Goal: Transaction & Acquisition: Book appointment/travel/reservation

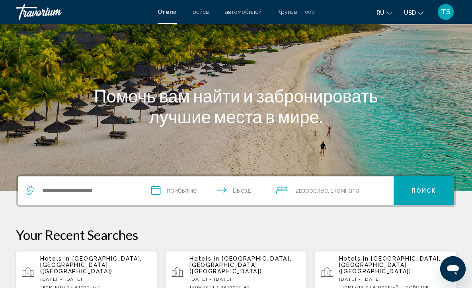
scroll to position [64, 0]
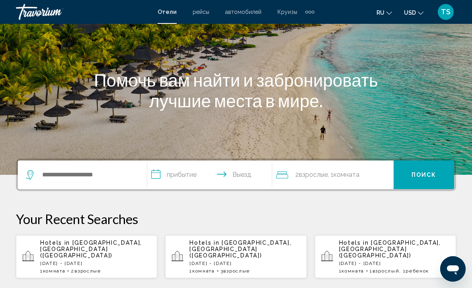
click at [92, 261] on p "[DATE] - [DATE]" at bounding box center [95, 264] width 111 height 6
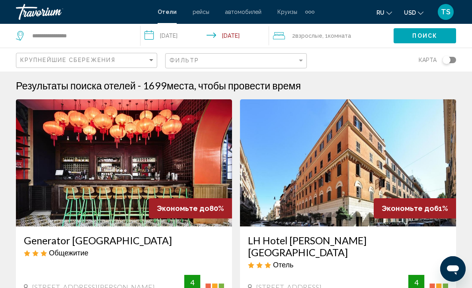
click at [357, 35] on div "2 Взрослый Взрослые , 1 Комната номера" at bounding box center [333, 35] width 120 height 11
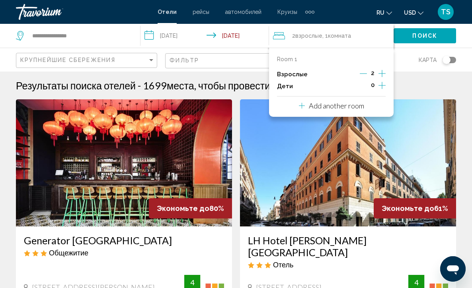
click at [383, 75] on icon "Increment adults" at bounding box center [381, 73] width 7 height 7
click at [426, 35] on span "Поиск" at bounding box center [424, 36] width 25 height 6
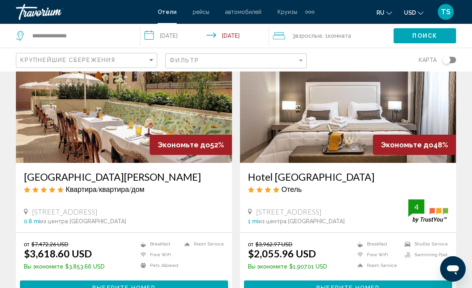
scroll to position [80, 0]
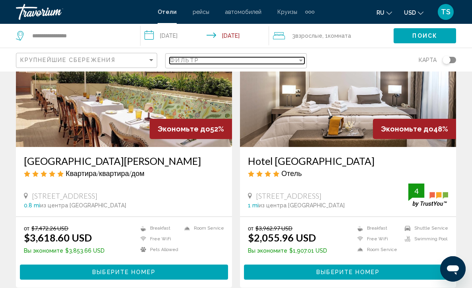
click at [303, 59] on div "Filter" at bounding box center [300, 60] width 7 height 6
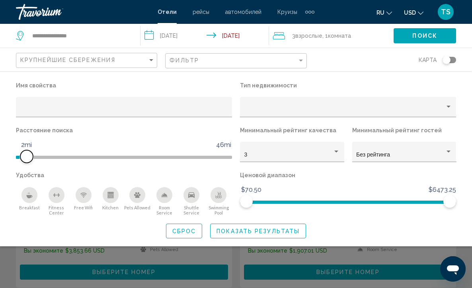
drag, startPoint x: 153, startPoint y: 158, endPoint x: 29, endPoint y: 165, distance: 124.6
click at [29, 165] on div "Расстояние поиска 1mi 46mi 2mi" at bounding box center [124, 147] width 224 height 45
click at [30, 198] on icon "Breakfast" at bounding box center [29, 196] width 6 height 3
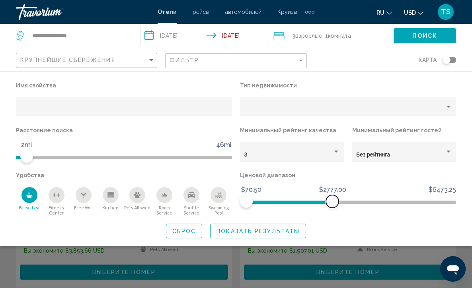
drag, startPoint x: 449, startPoint y: 204, endPoint x: 329, endPoint y: 212, distance: 119.9
click at [329, 212] on div "Ценовой диапазон $70.50 $6473.25 $70.50 $2777.00" at bounding box center [348, 193] width 224 height 46
drag, startPoint x: 327, startPoint y: 199, endPoint x: 256, endPoint y: 213, distance: 73.0
click at [256, 213] on div "Ценовой диапазон $70.50 $6473.25 $70.50 $371.25 $70.50 - $371.25" at bounding box center [348, 193] width 224 height 46
click at [257, 206] on span "Hotel Filters" at bounding box center [257, 201] width 13 height 13
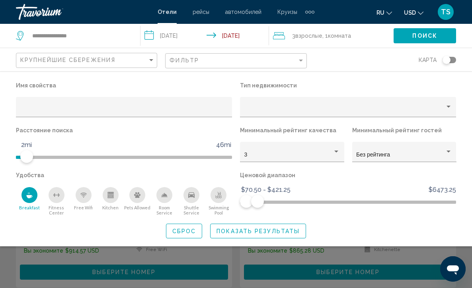
click at [262, 234] on span "Показать результаты" at bounding box center [257, 231] width 83 height 6
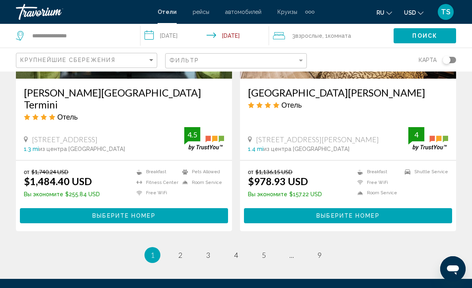
scroll to position [1583, 0]
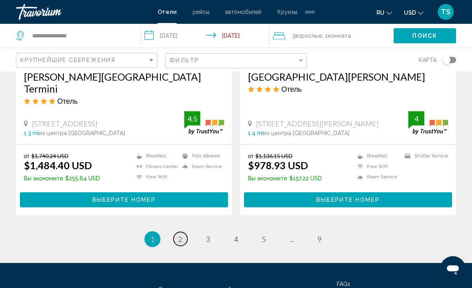
click at [181, 235] on span "2" at bounding box center [180, 239] width 4 height 9
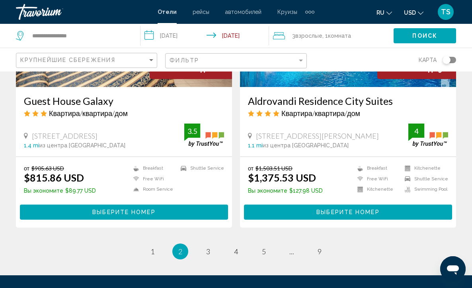
scroll to position [1591, 0]
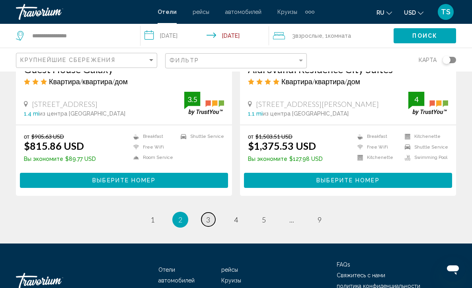
click at [207, 219] on span "3" at bounding box center [208, 220] width 4 height 9
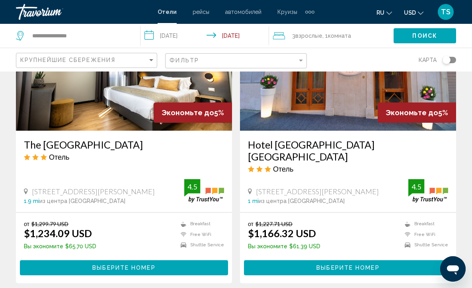
scroll to position [1543, 0]
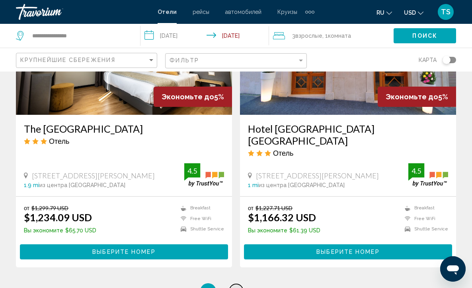
click at [236, 287] on span "4" at bounding box center [236, 291] width 4 height 9
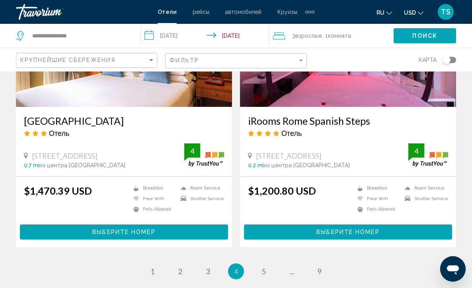
scroll to position [1559, 0]
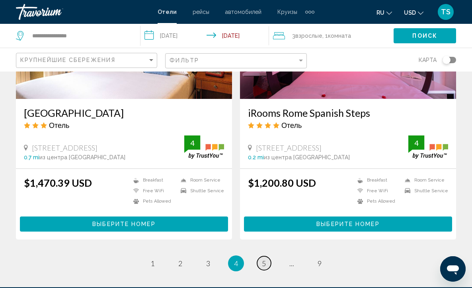
click at [261, 256] on link "page 5" at bounding box center [264, 263] width 14 height 14
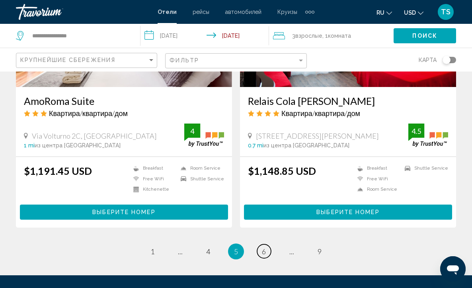
scroll to position [1575, 0]
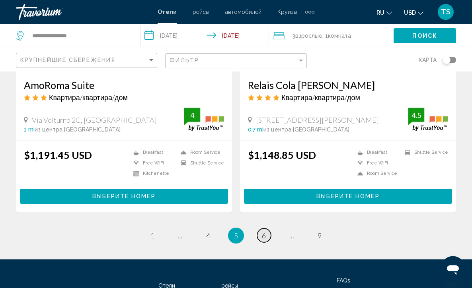
click at [265, 232] on span "6" at bounding box center [264, 235] width 4 height 9
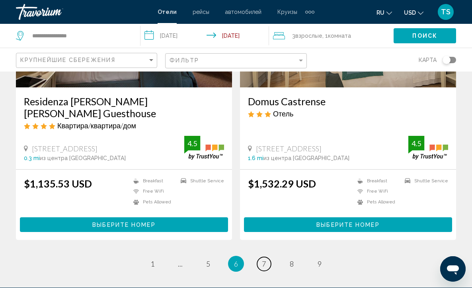
scroll to position [1575, 0]
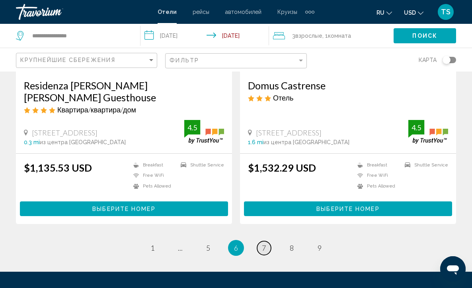
click at [269, 241] on link "page 7" at bounding box center [264, 248] width 14 height 14
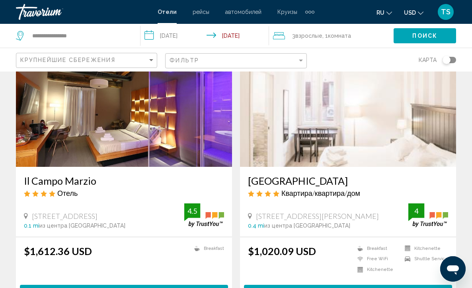
scroll to position [1495, 0]
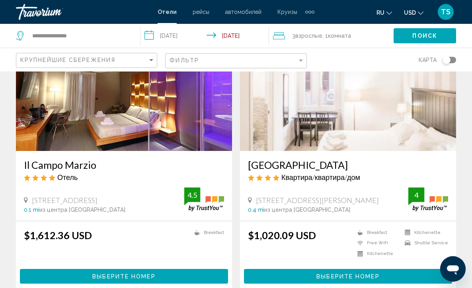
click at [330, 128] on img "Main content" at bounding box center [348, 87] width 216 height 127
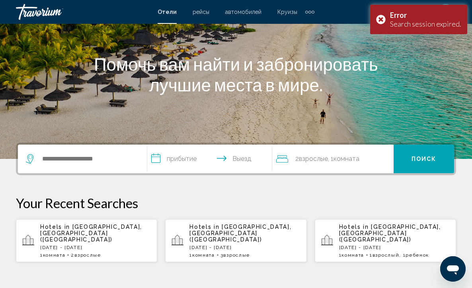
scroll to position [95, 0]
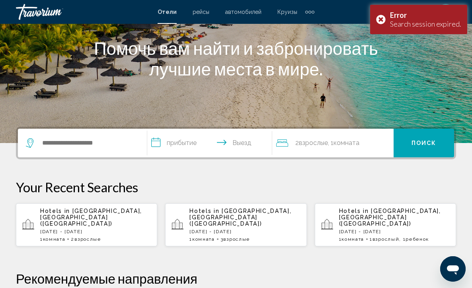
click at [89, 229] on p "[DATE] - [DATE]" at bounding box center [95, 232] width 111 height 6
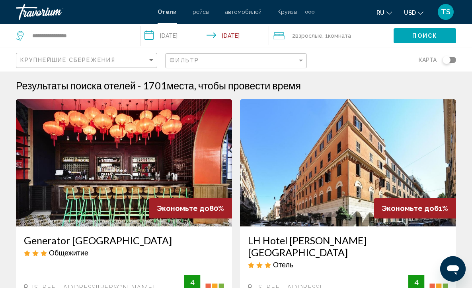
click at [368, 35] on div "2 Взрослый Взрослые , 1 Комната номера" at bounding box center [333, 35] width 120 height 11
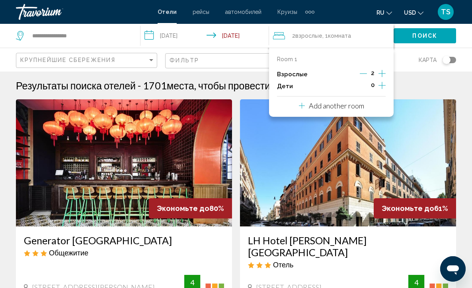
click at [383, 73] on icon "Increment adults" at bounding box center [381, 74] width 7 height 10
click at [425, 33] on span "Поиск" at bounding box center [424, 36] width 25 height 6
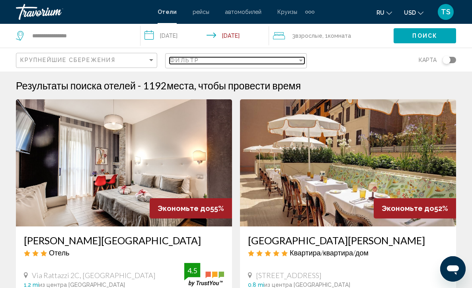
click at [300, 63] on div "Filter" at bounding box center [300, 60] width 7 height 6
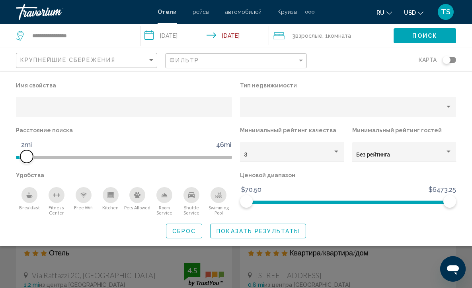
drag, startPoint x: 152, startPoint y: 159, endPoint x: 29, endPoint y: 167, distance: 123.1
click at [29, 167] on div "Расстояние поиска 1mi 46mi 2mi" at bounding box center [124, 147] width 224 height 45
click at [28, 202] on div "Breakfast" at bounding box center [29, 195] width 16 height 16
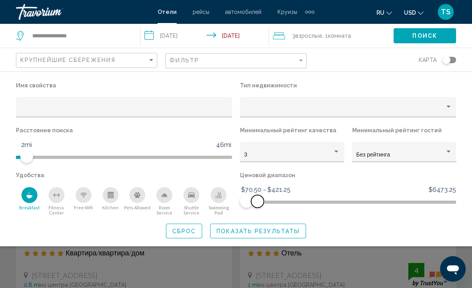
drag, startPoint x: 451, startPoint y: 202, endPoint x: 257, endPoint y: 227, distance: 194.8
click at [257, 227] on div "Имя свойства Тип недвижимости Расстояние поиска 1mi 46mi 2mi Минимальный рейтин…" at bounding box center [236, 159] width 472 height 159
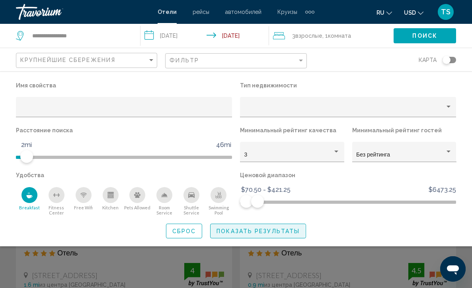
click at [246, 235] on span "Показать результаты" at bounding box center [257, 231] width 83 height 6
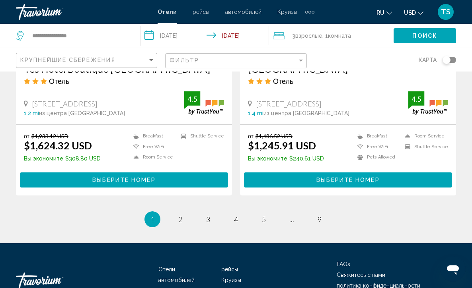
scroll to position [1623, 0]
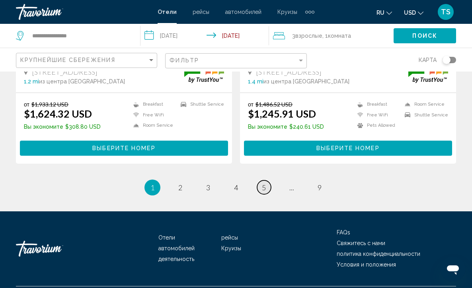
click at [265, 187] on span "5" at bounding box center [264, 187] width 4 height 9
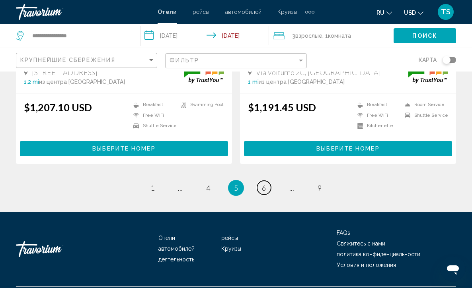
scroll to position [1638, 0]
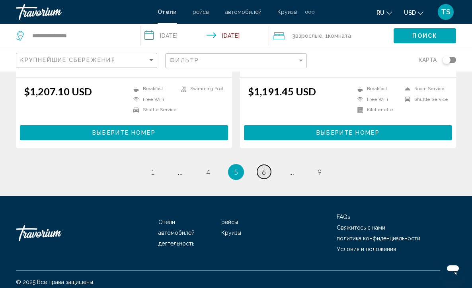
click at [262, 174] on span "6" at bounding box center [264, 172] width 4 height 9
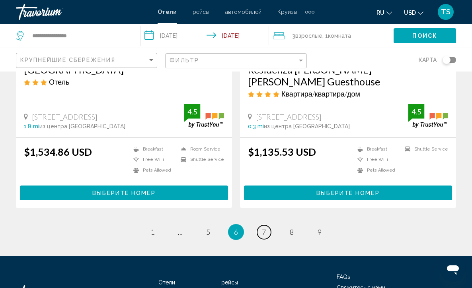
scroll to position [1622, 0]
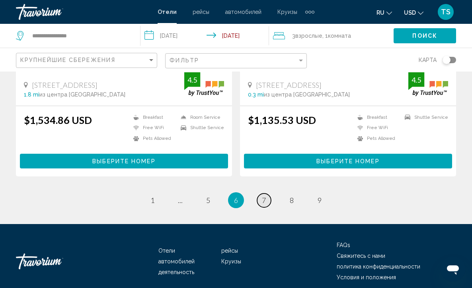
click at [265, 196] on span "7" at bounding box center [264, 200] width 4 height 9
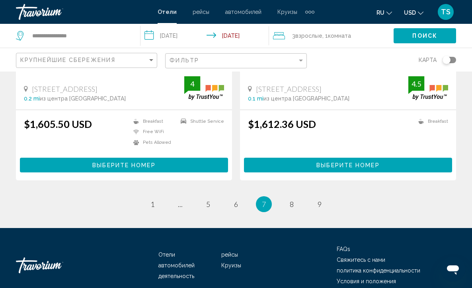
scroll to position [1638, 0]
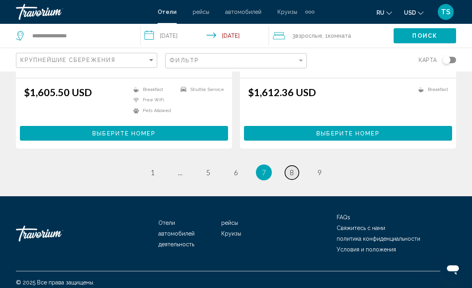
click at [292, 169] on span "8" at bounding box center [292, 172] width 4 height 9
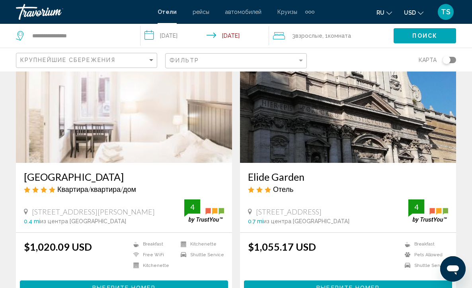
scroll to position [80, 0]
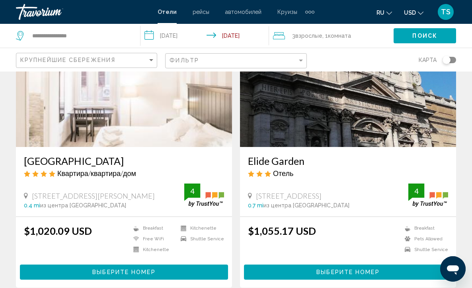
click at [130, 106] on img "Main content" at bounding box center [124, 83] width 216 height 127
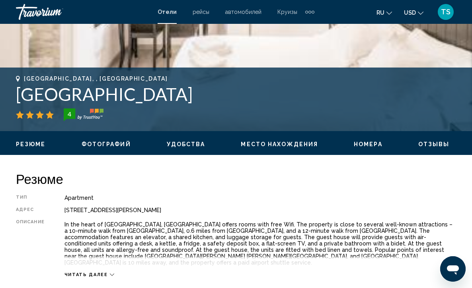
scroll to position [286, 0]
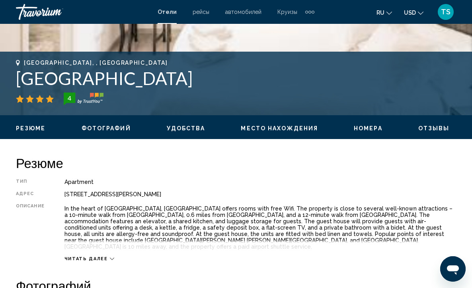
click at [110, 258] on icon "Main content" at bounding box center [112, 259] width 4 height 2
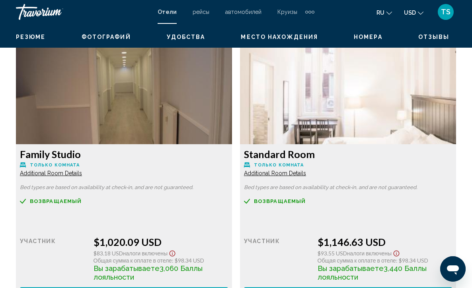
scroll to position [1225, 0]
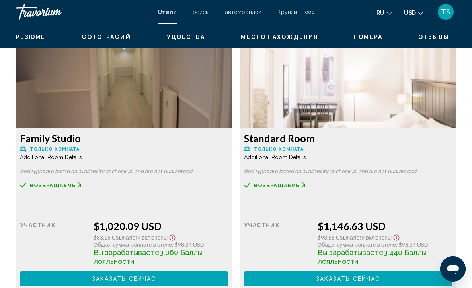
click at [52, 154] on span "Additional Room Details" at bounding box center [51, 157] width 62 height 6
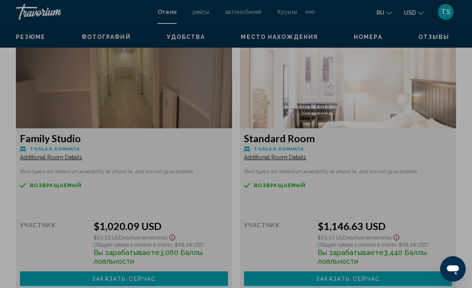
scroll to position [0, 0]
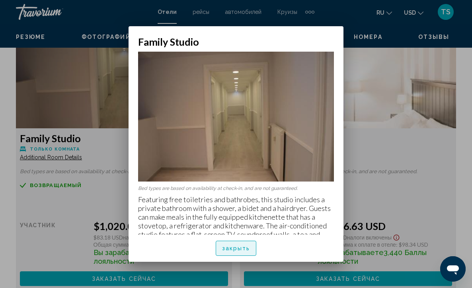
click at [240, 250] on span "закрыть" at bounding box center [236, 249] width 28 height 6
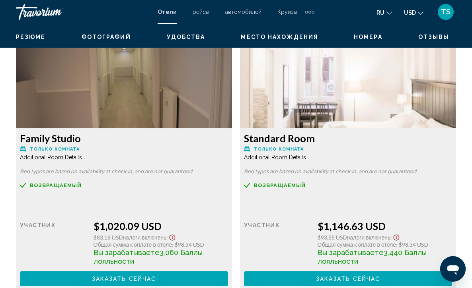
scroll to position [1241, 0]
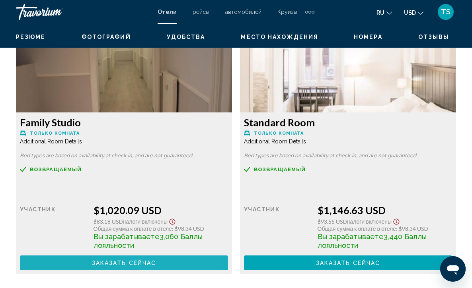
click at [138, 260] on span "Заказать сейчас" at bounding box center [124, 263] width 64 height 6
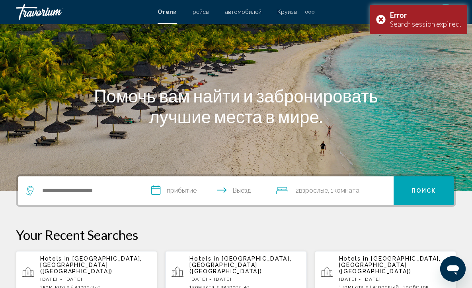
scroll to position [64, 0]
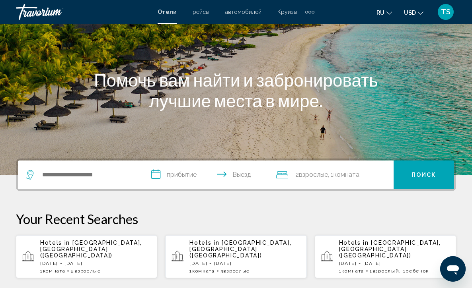
click at [79, 259] on div "Hotels in [GEOGRAPHIC_DATA], [GEOGRAPHIC_DATA] ([GEOGRAPHIC_DATA]) [DATE] - [DA…" at bounding box center [95, 257] width 111 height 34
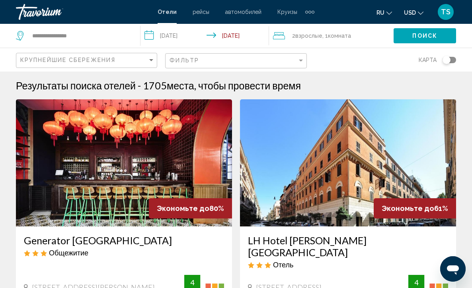
click at [367, 29] on div "2 Взрослый Взрослые , 1 Комната номера" at bounding box center [333, 36] width 120 height 24
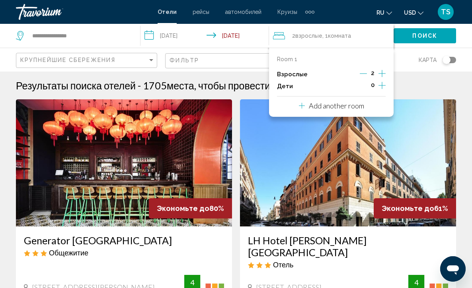
click at [382, 76] on icon "Increment adults" at bounding box center [381, 73] width 7 height 7
click at [424, 35] on span "Поиск" at bounding box center [424, 36] width 25 height 6
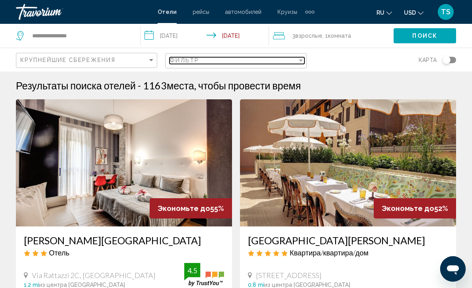
click at [301, 62] on div "Filter" at bounding box center [301, 61] width 4 height 2
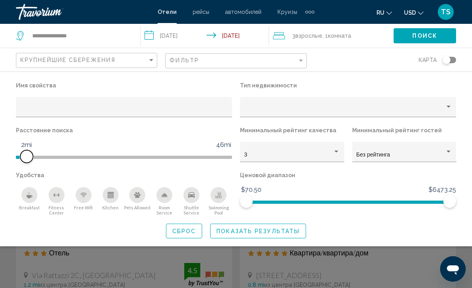
drag, startPoint x: 153, startPoint y: 155, endPoint x: 25, endPoint y: 162, distance: 127.9
click at [25, 162] on span "Hotel Filters" at bounding box center [26, 156] width 13 height 13
click at [33, 198] on div "Breakfast" at bounding box center [29, 195] width 16 height 16
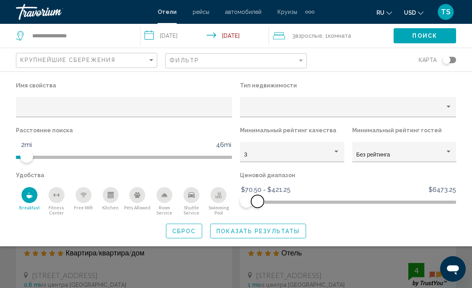
drag, startPoint x: 449, startPoint y: 202, endPoint x: 257, endPoint y: 243, distance: 195.5
click at [257, 243] on div "Имя свойства Тип недвижимости Расстояние поиска 1mi 46mi 2mi Минимальный рейтин…" at bounding box center [236, 159] width 472 height 175
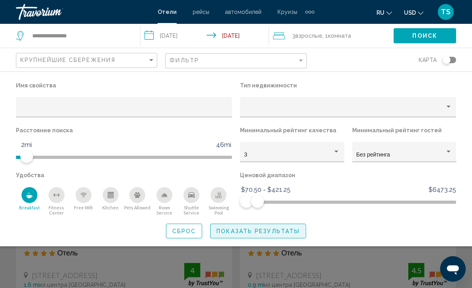
click at [242, 234] on span "Показать результаты" at bounding box center [257, 231] width 83 height 6
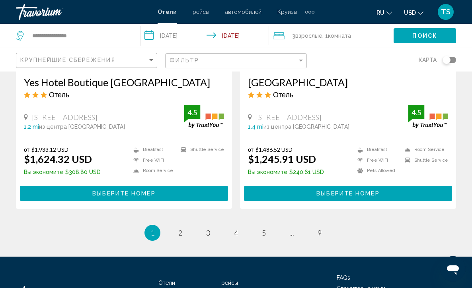
scroll to position [1609, 0]
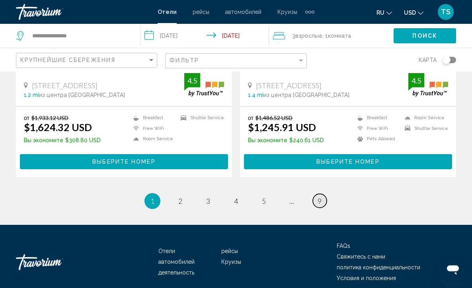
click at [320, 199] on span "9" at bounding box center [319, 201] width 4 height 9
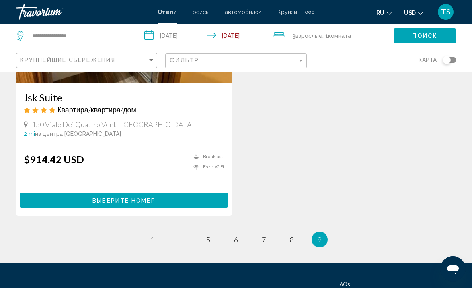
scroll to position [175, 0]
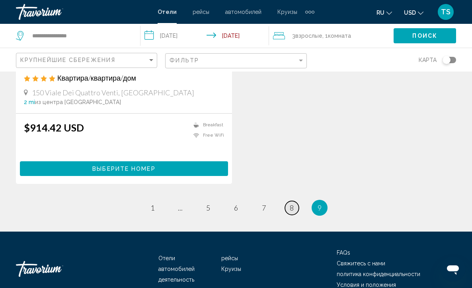
click at [293, 207] on span "8" at bounding box center [292, 208] width 4 height 9
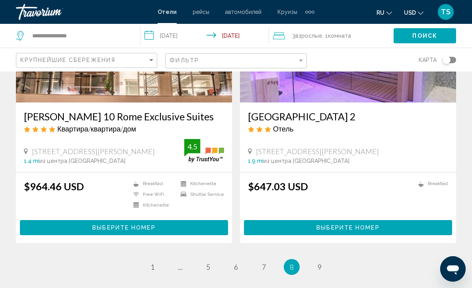
scroll to position [1543, 0]
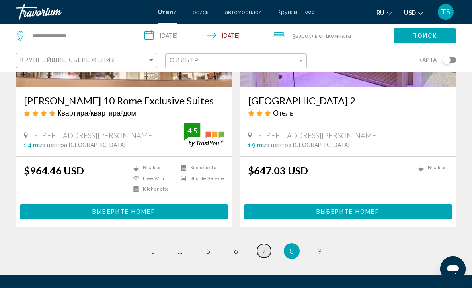
click at [263, 248] on span "7" at bounding box center [264, 251] width 4 height 9
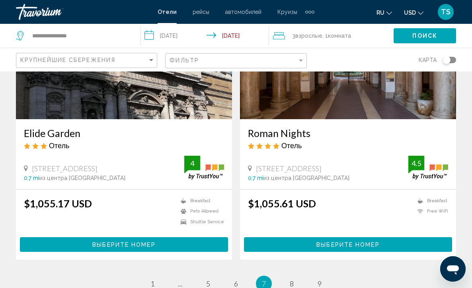
scroll to position [1543, 0]
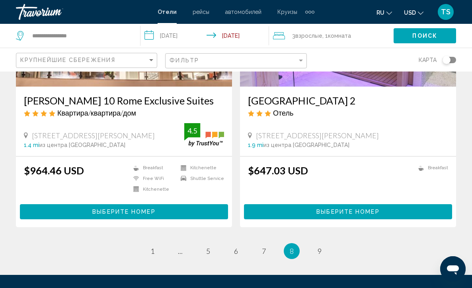
scroll to position [216, 0]
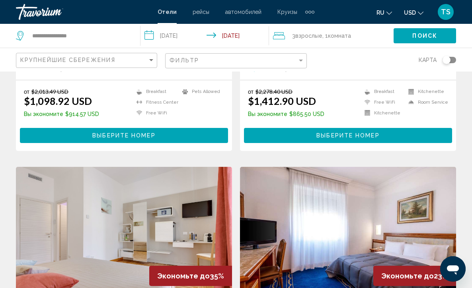
click at [445, 8] on span "TS" at bounding box center [446, 12] width 10 height 8
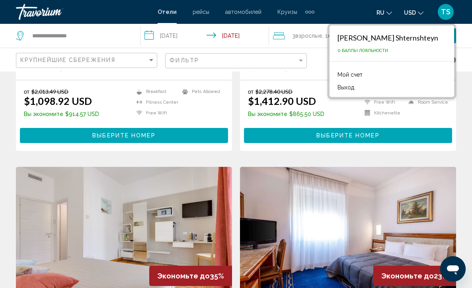
click at [343, 60] on div "карта" at bounding box center [385, 59] width 141 height 23
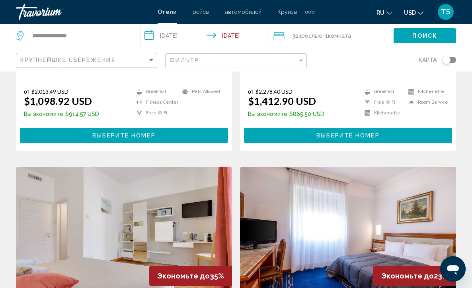
click at [443, 10] on span "TS" at bounding box center [446, 12] width 10 height 8
